Goal: Communication & Community: Answer question/provide support

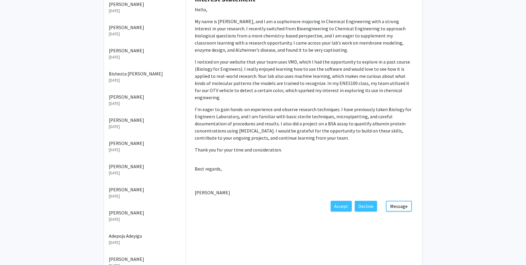
scroll to position [152, 0]
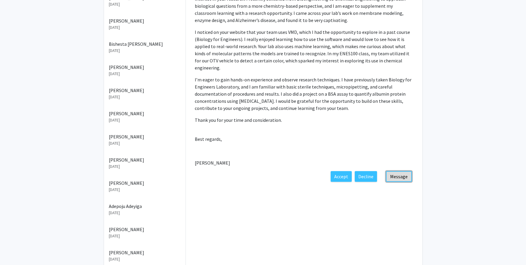
click at [397, 171] on button "Message" at bounding box center [399, 176] width 26 height 11
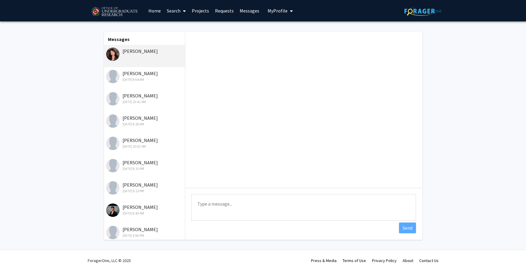
click at [231, 204] on textarea "Type a message" at bounding box center [303, 207] width 225 height 27
click at [226, 203] on textarea "Please send me your resume and unofficial transcripts to" at bounding box center [303, 207] width 225 height 27
click at [226, 204] on textarea "Please send me your resume and unofficial transcripts to" at bounding box center [303, 207] width 225 height 27
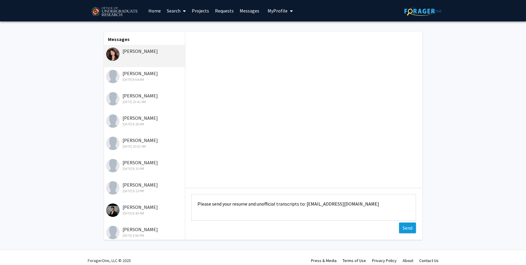
type textarea "Please send your resume and unofficial transcripts to: [EMAIL_ADDRESS][DOMAIN_N…"
click at [407, 226] on button "Send" at bounding box center [407, 228] width 17 height 11
